Goal: Information Seeking & Learning: Learn about a topic

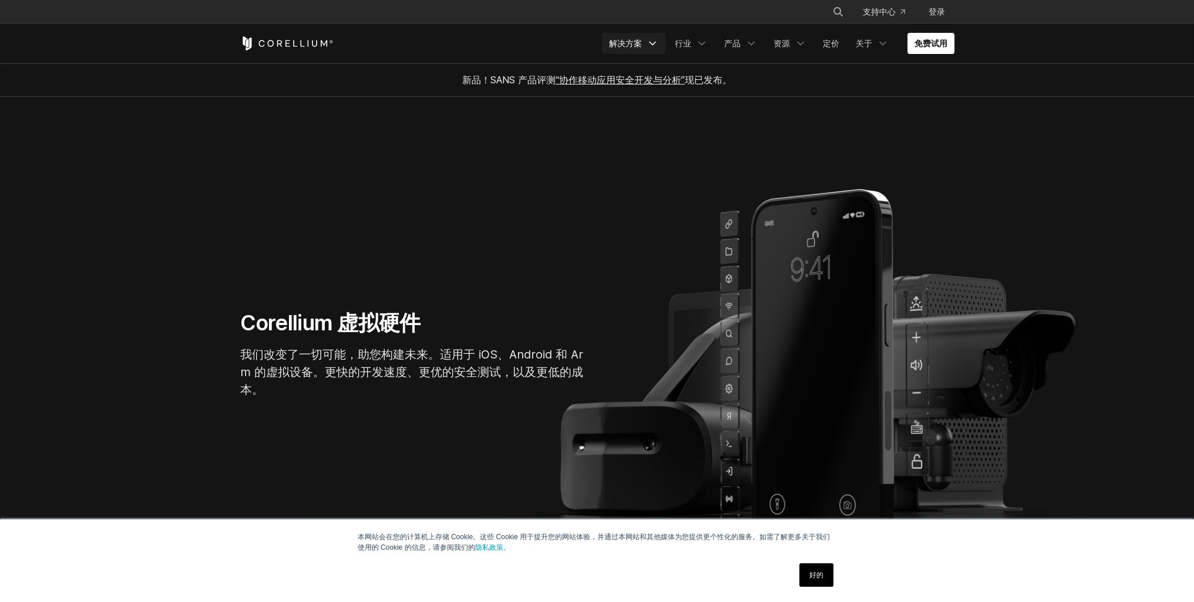
click at [638, 44] on font "解决方案" at bounding box center [625, 43] width 33 height 10
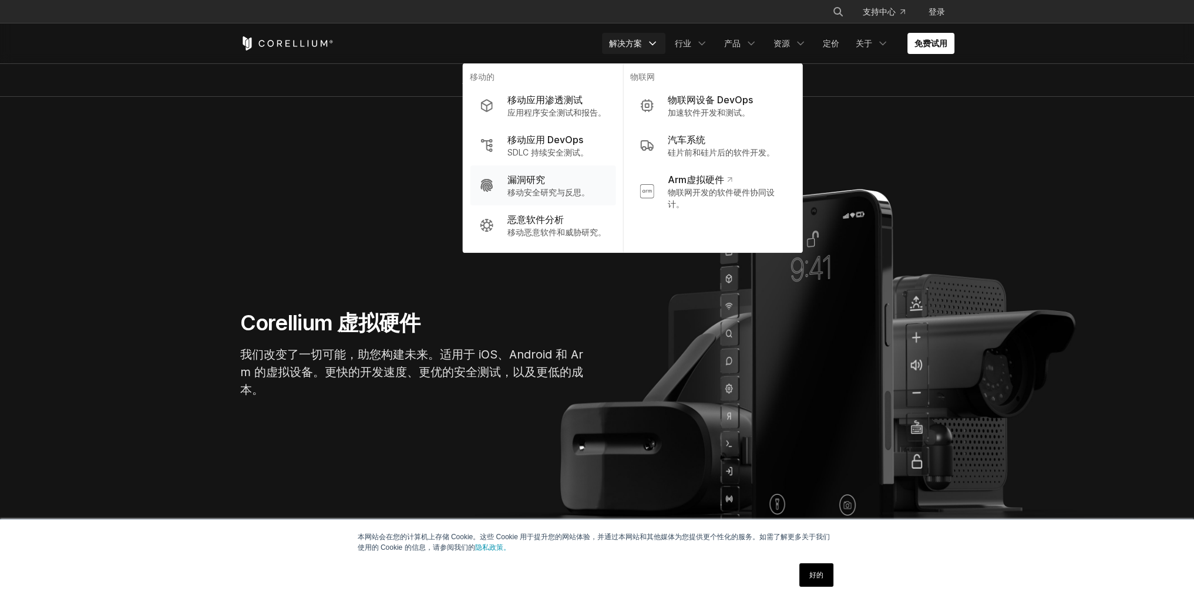
click at [531, 185] on font "漏洞研究" at bounding box center [526, 180] width 38 height 12
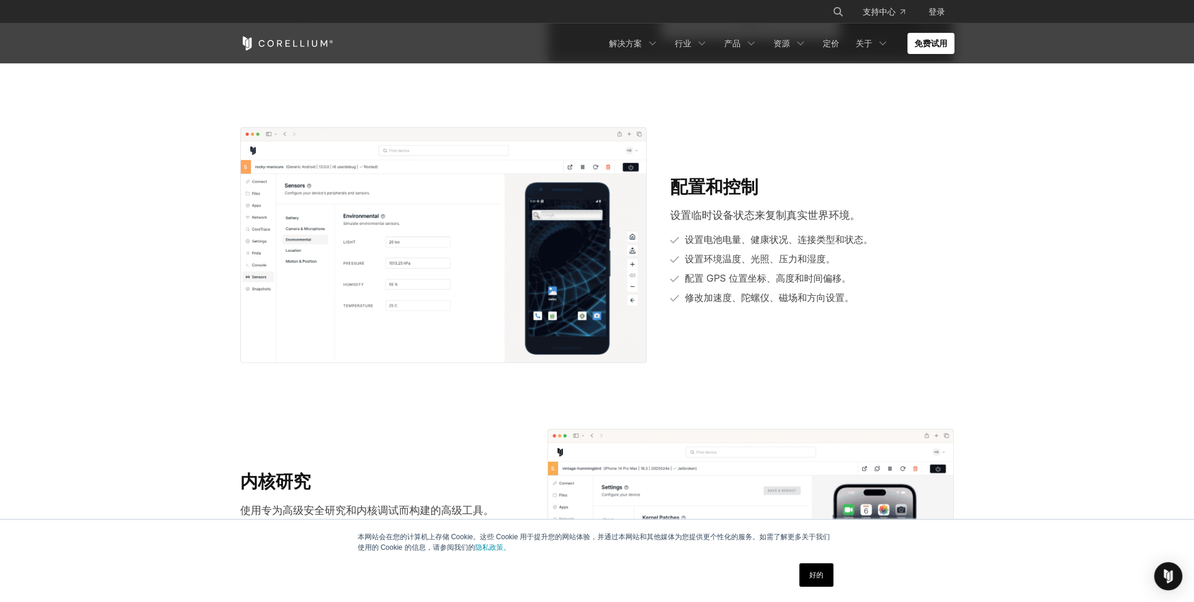
scroll to position [1308, 0]
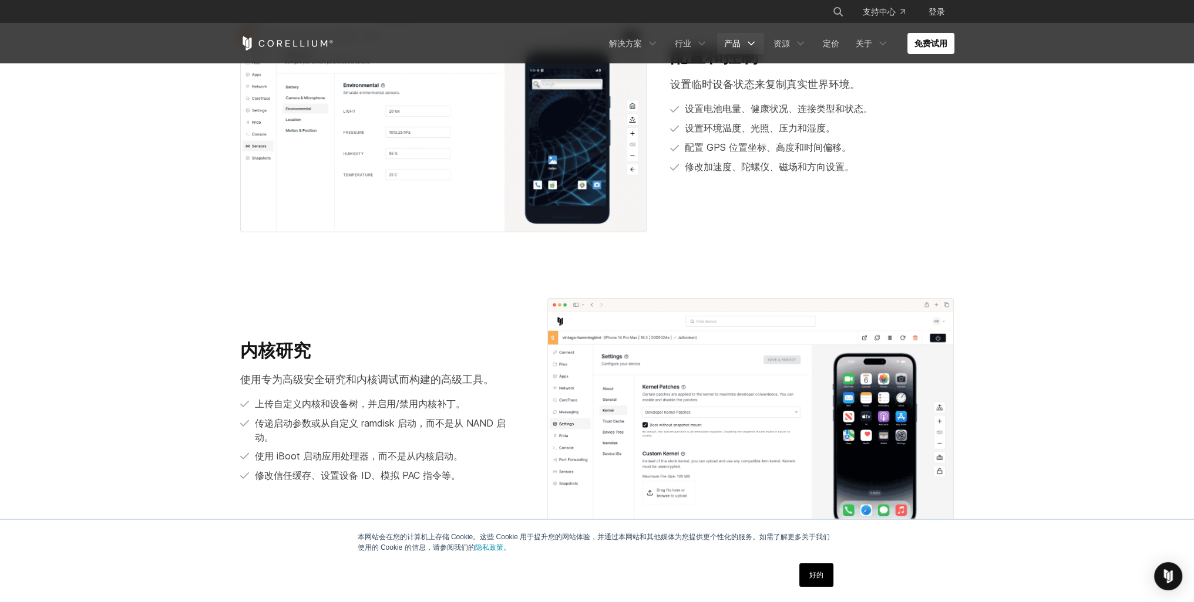
click at [741, 48] on link "产品" at bounding box center [740, 43] width 47 height 21
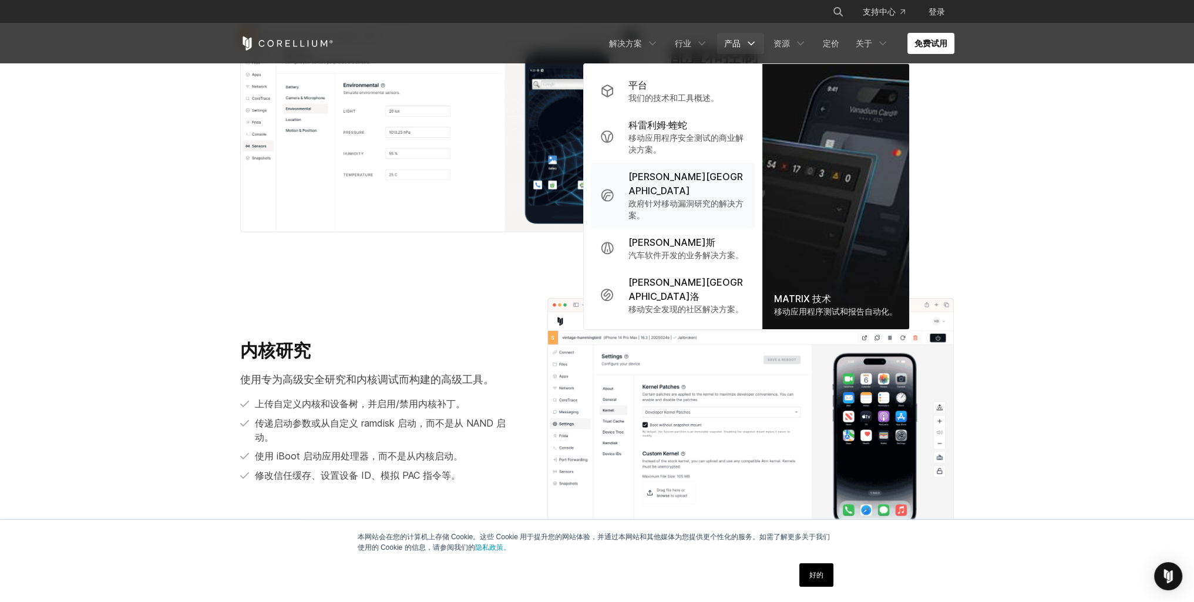
click at [733, 181] on div "[PERSON_NAME][GEOGRAPHIC_DATA]" at bounding box center [686, 184] width 117 height 28
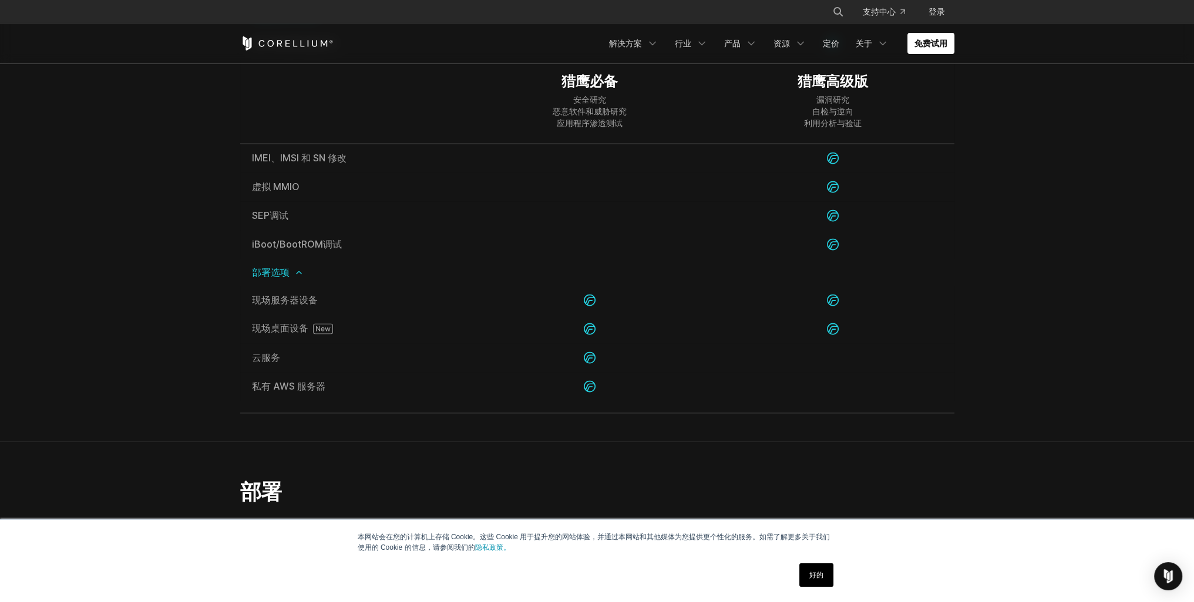
scroll to position [2407, 0]
